Goal: Task Accomplishment & Management: Manage account settings

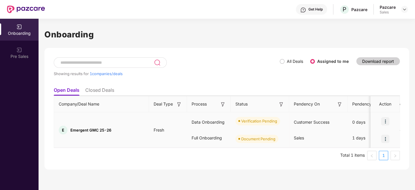
click at [389, 120] on img at bounding box center [385, 121] width 8 height 8
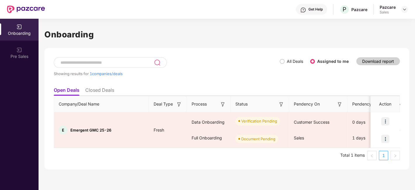
click at [375, 85] on ul "Open Deals Closed Deals" at bounding box center [227, 90] width 346 height 12
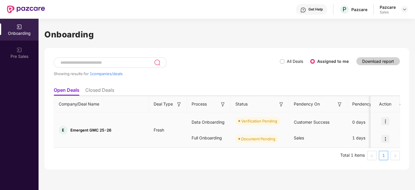
click at [382, 120] on img at bounding box center [385, 121] width 8 height 8
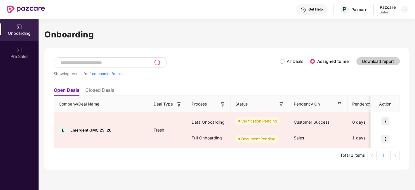
click at [342, 78] on div "Showing results for 1 companies/deals All Deals Assigned to me Download report" at bounding box center [227, 70] width 346 height 27
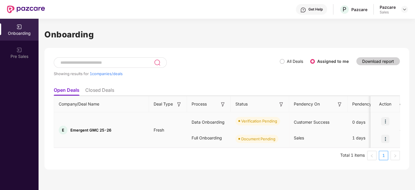
click at [388, 121] on img at bounding box center [385, 121] width 8 height 8
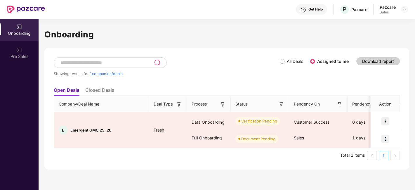
click at [365, 86] on ul "Open Deals Closed Deals" at bounding box center [227, 90] width 346 height 12
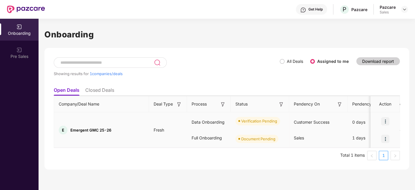
click at [384, 121] on img at bounding box center [385, 121] width 8 height 8
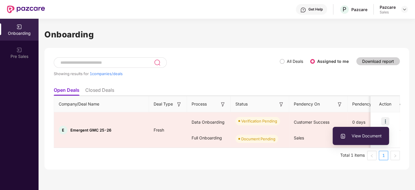
click at [315, 91] on ul "Open Deals Closed Deals" at bounding box center [227, 90] width 346 height 12
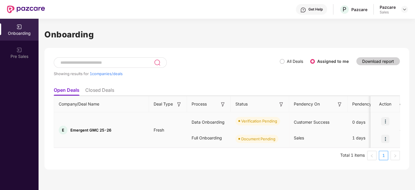
click at [385, 124] on img at bounding box center [385, 121] width 8 height 8
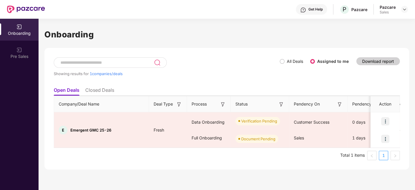
click at [352, 81] on div "Showing results for 1 companies/deals All Deals Assigned to me Download report" at bounding box center [227, 70] width 346 height 27
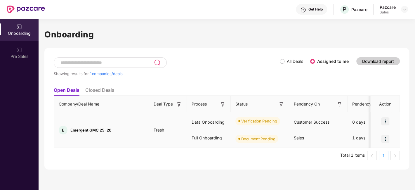
click at [384, 125] on div at bounding box center [385, 121] width 29 height 18
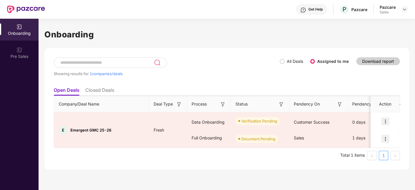
click at [375, 87] on ul "Open Deals Closed Deals" at bounding box center [227, 90] width 346 height 12
click at [274, 89] on ul "Open Deals Closed Deals" at bounding box center [227, 90] width 346 height 12
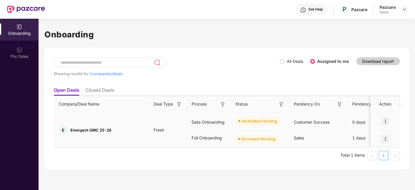
click at [385, 120] on img at bounding box center [385, 121] width 8 height 8
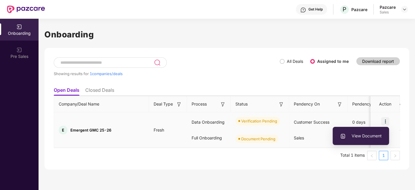
click at [383, 119] on img at bounding box center [385, 121] width 8 height 8
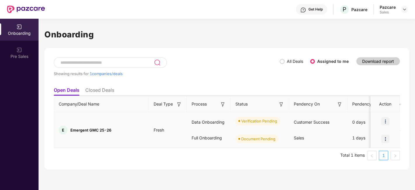
click at [383, 119] on img at bounding box center [385, 121] width 8 height 8
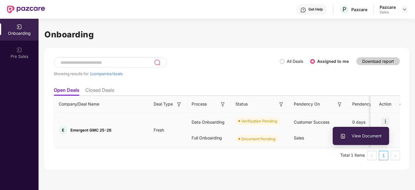
click at [383, 119] on img at bounding box center [385, 121] width 8 height 8
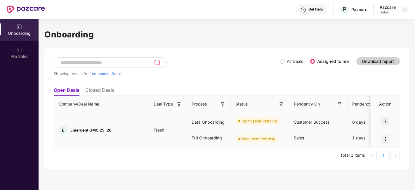
click at [383, 119] on img at bounding box center [385, 121] width 8 height 8
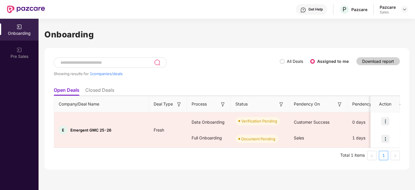
click at [299, 80] on div "Showing results for 1 companies/deals All Deals Assigned to me Download report" at bounding box center [227, 70] width 346 height 27
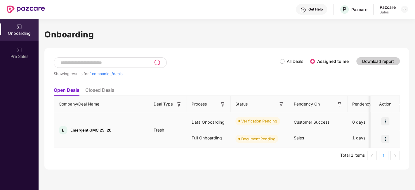
click at [382, 122] on img at bounding box center [385, 121] width 8 height 8
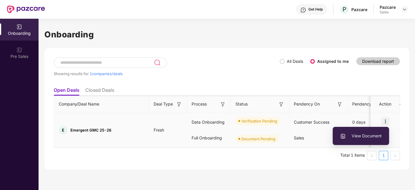
click at [385, 117] on img at bounding box center [385, 121] width 8 height 8
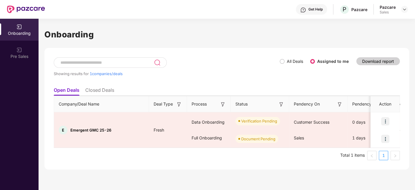
click at [377, 96] on th "Action" at bounding box center [385, 104] width 29 height 16
click at [405, 9] on img at bounding box center [404, 9] width 5 height 5
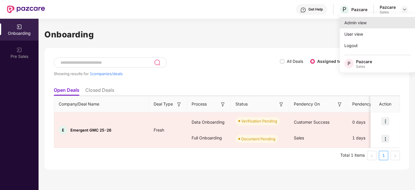
click at [359, 20] on div "Admin view" at bounding box center [378, 22] width 76 height 11
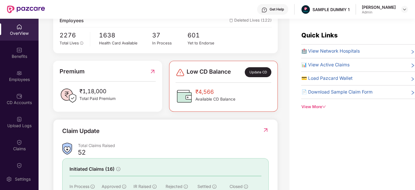
scroll to position [114, 0]
click at [259, 72] on div "Update CD" at bounding box center [258, 72] width 26 height 10
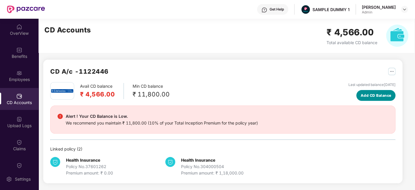
click at [371, 93] on span "Add CD Balance" at bounding box center [376, 96] width 31 height 6
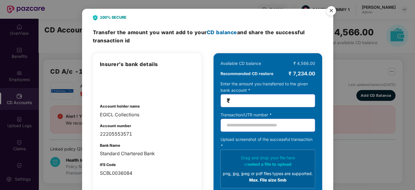
click at [335, 10] on img "Close" at bounding box center [331, 12] width 16 height 16
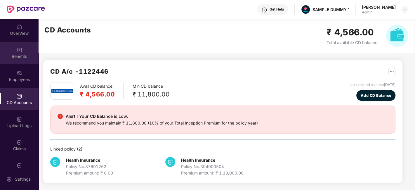
click at [20, 52] on img at bounding box center [19, 50] width 6 height 6
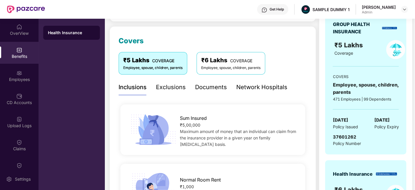
scroll to position [71, 0]
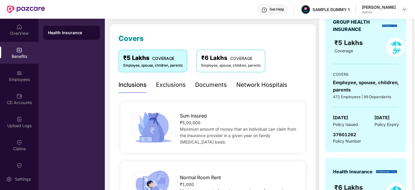
click at [207, 85] on div "Documents" at bounding box center [211, 84] width 32 height 9
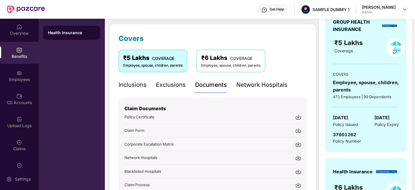
click at [253, 88] on div "Network Hospitals" at bounding box center [261, 84] width 51 height 9
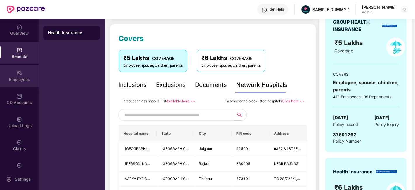
click at [18, 84] on div "Employees" at bounding box center [19, 76] width 39 height 22
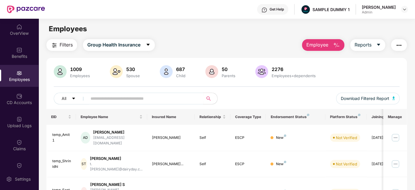
click at [317, 47] on span "Employee" at bounding box center [317, 44] width 22 height 7
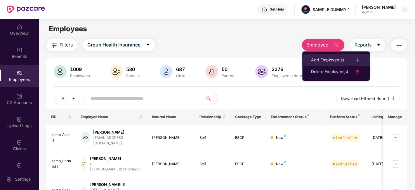
click at [324, 60] on div "Add Employee(s)" at bounding box center [327, 60] width 33 height 7
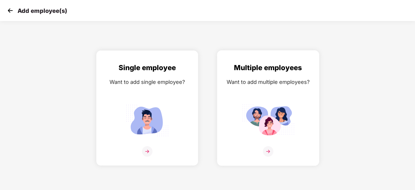
click at [269, 148] on img at bounding box center [268, 151] width 11 height 11
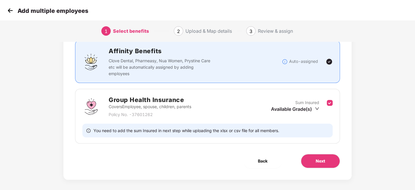
scroll to position [43, 0]
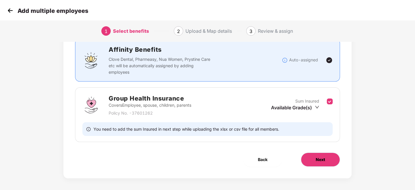
click at [311, 154] on button "Next" at bounding box center [320, 159] width 39 height 14
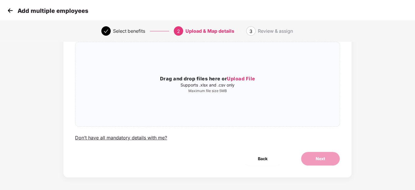
scroll to position [0, 0]
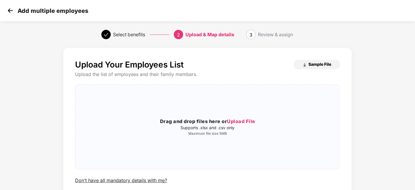
click at [310, 63] on span "Sample File" at bounding box center [319, 64] width 23 height 6
click at [9, 11] on img at bounding box center [10, 10] width 9 height 9
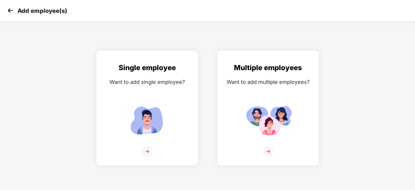
click at [9, 11] on img at bounding box center [10, 10] width 9 height 9
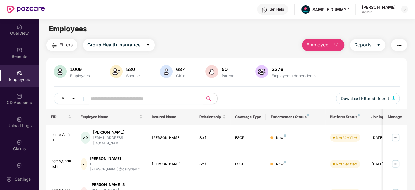
click at [332, 43] on button "Employee" at bounding box center [323, 45] width 42 height 12
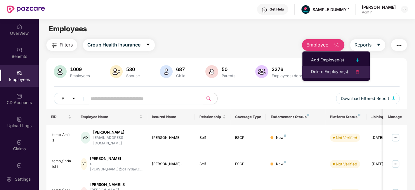
click at [332, 73] on div "Delete Employee(s)" at bounding box center [329, 71] width 37 height 7
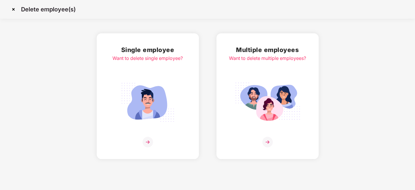
click at [147, 144] on img at bounding box center [148, 142] width 11 height 11
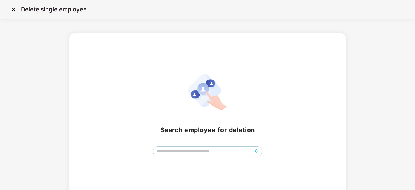
scroll to position [7, 0]
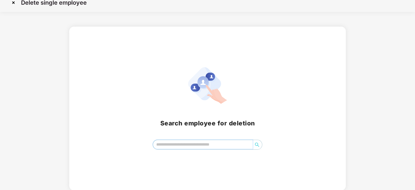
click at [174, 144] on input "search" at bounding box center [203, 144] width 100 height 9
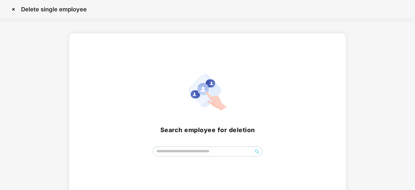
click at [11, 7] on img at bounding box center [13, 9] width 9 height 9
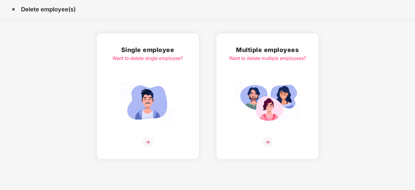
click at [13, 9] on img at bounding box center [13, 9] width 9 height 9
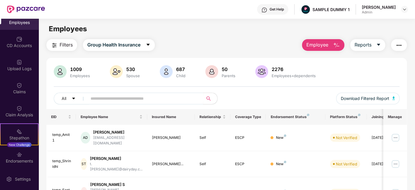
scroll to position [71, 0]
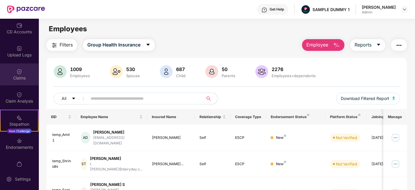
click at [17, 77] on div "Claims" at bounding box center [19, 78] width 39 height 6
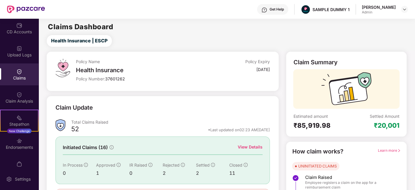
scroll to position [38, 0]
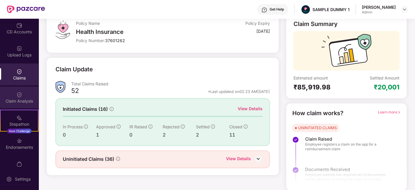
click at [25, 104] on div "Claim Analysis" at bounding box center [19, 97] width 39 height 22
